Goal: Transaction & Acquisition: Purchase product/service

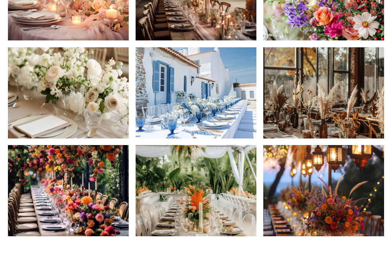
scroll to position [344, 0]
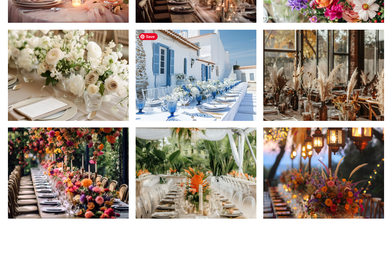
click at [191, 94] on img at bounding box center [196, 75] width 121 height 91
click at [196, 93] on img at bounding box center [196, 75] width 121 height 91
click at [186, 101] on img at bounding box center [196, 75] width 121 height 91
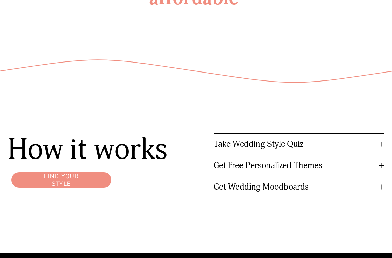
scroll to position [705, 0]
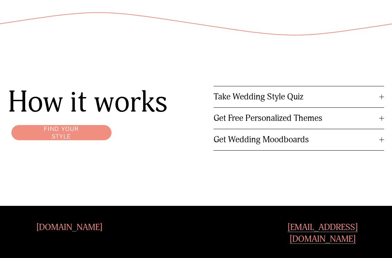
click at [252, 92] on span "Take Wedding Style Quiz" at bounding box center [297, 96] width 166 height 11
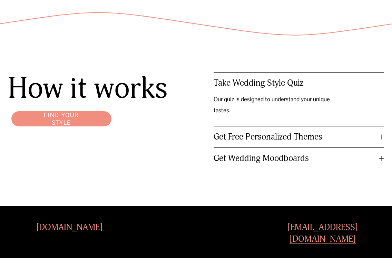
click at [81, 123] on link "Find your style" at bounding box center [61, 119] width 107 height 22
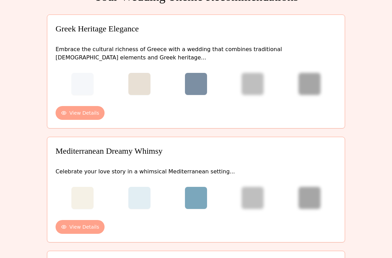
scroll to position [24, 0]
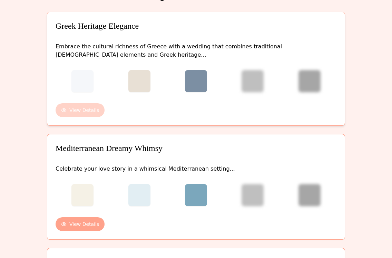
click at [86, 108] on button "View Details" at bounding box center [80, 110] width 49 height 14
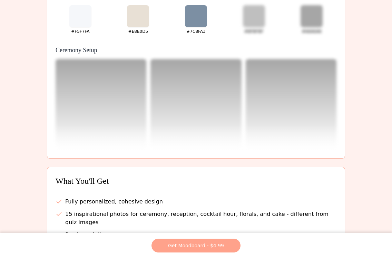
scroll to position [118, 0]
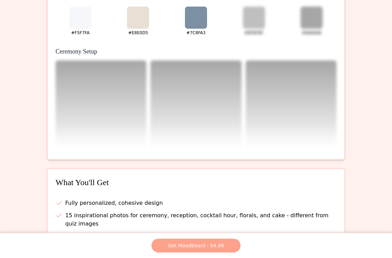
click at [92, 97] on div at bounding box center [101, 105] width 91 height 91
click at [176, 244] on button "Get Moodboard - $4.99" at bounding box center [195, 245] width 89 height 14
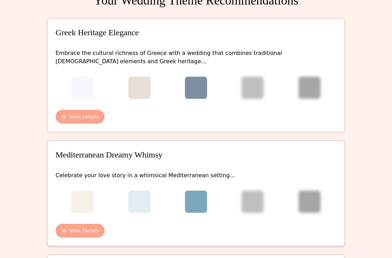
scroll to position [19, 0]
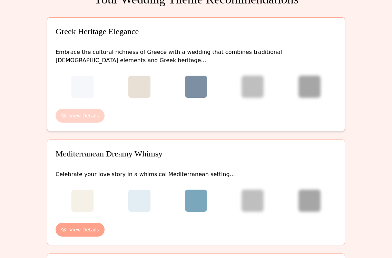
click at [97, 116] on button "View Details" at bounding box center [80, 116] width 49 height 14
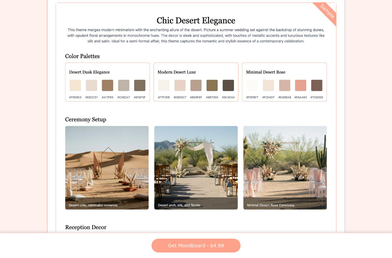
scroll to position [450, 0]
